Goal: Transaction & Acquisition: Purchase product/service

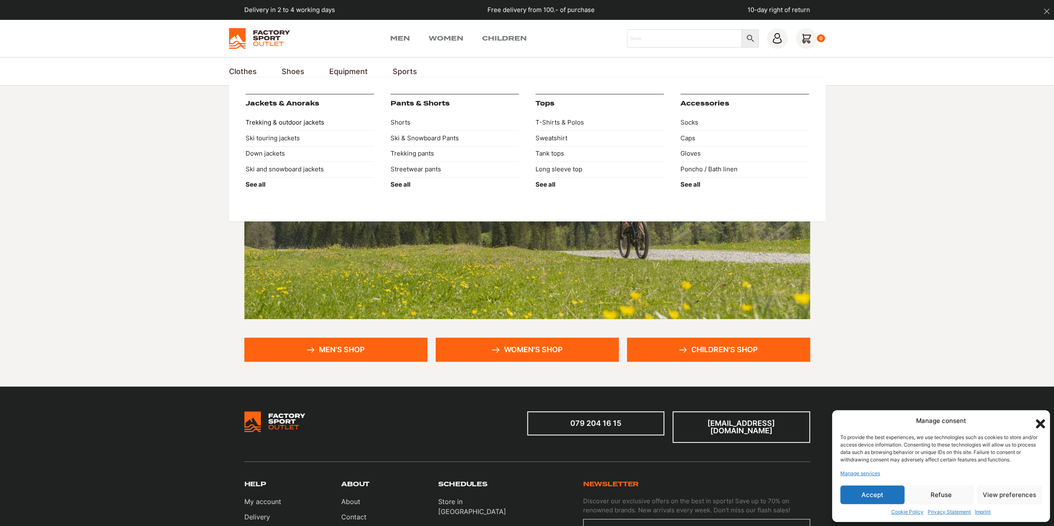
click at [267, 121] on font "Trekking & outdoor jackets" at bounding box center [285, 122] width 79 height 8
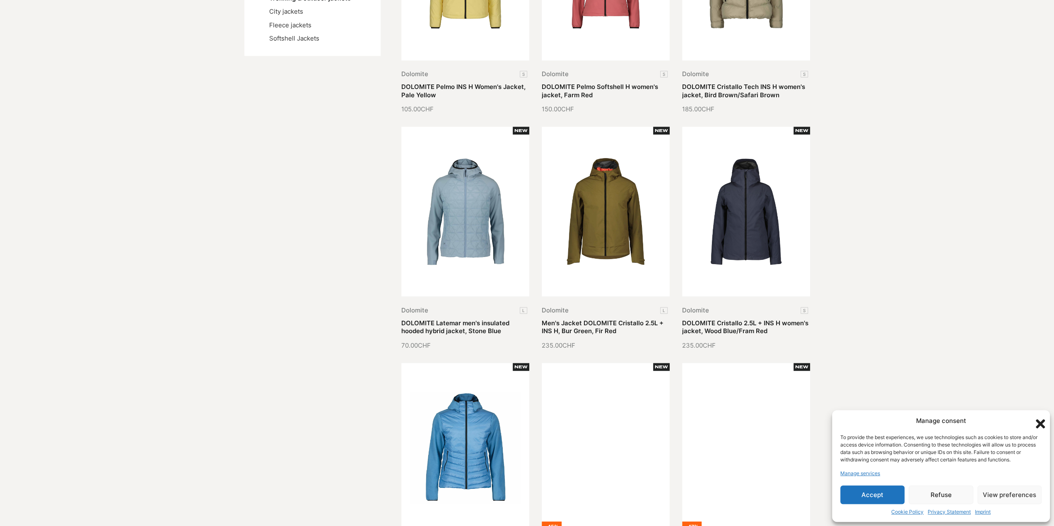
scroll to position [345, 0]
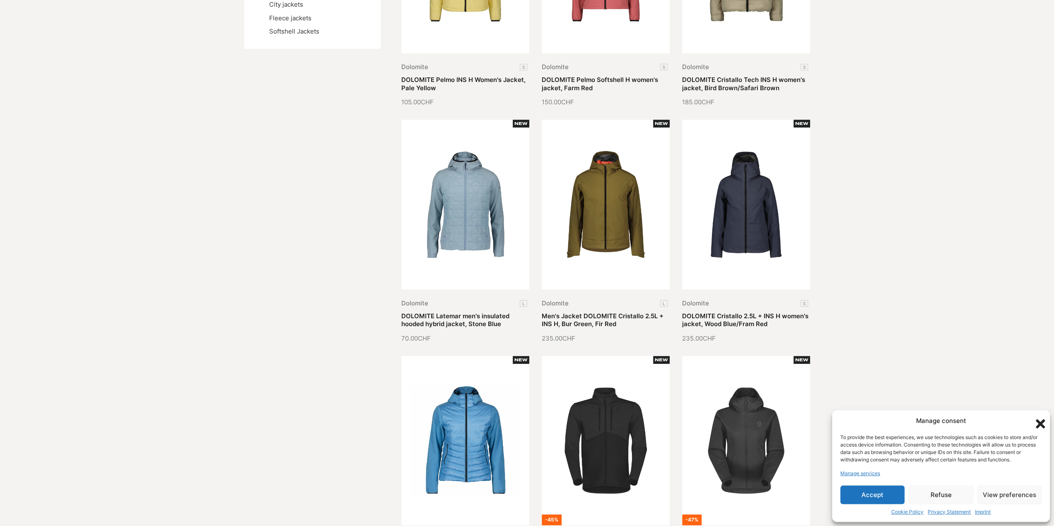
click at [449, 312] on link "DOLOMITE Latemar men's insulated hooded hybrid jacket, Stone Blue" at bounding box center [455, 320] width 108 height 16
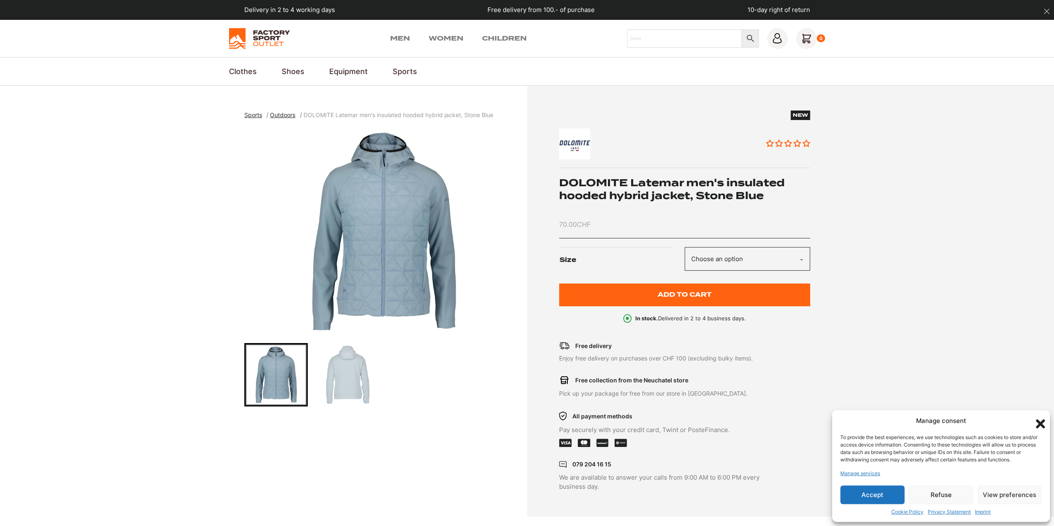
scroll to position [207, 0]
